Goal: Find specific page/section: Find specific page/section

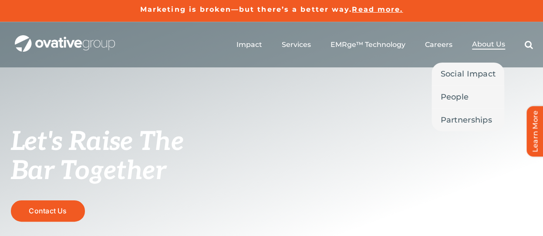
click at [496, 46] on span "About Us" at bounding box center [488, 44] width 33 height 9
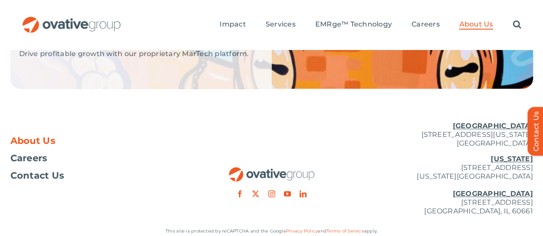
scroll to position [2110, 0]
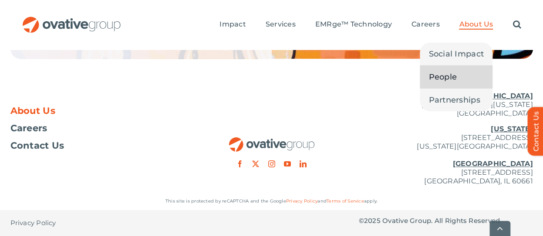
click at [452, 79] on span "People" at bounding box center [442, 77] width 28 height 12
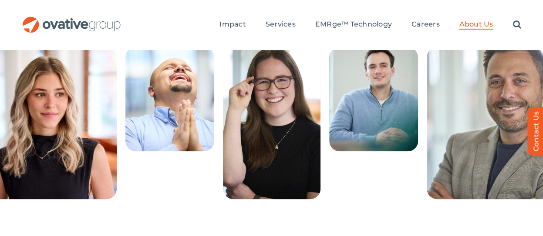
scroll to position [408, 0]
